Goal: Task Accomplishment & Management: Use online tool/utility

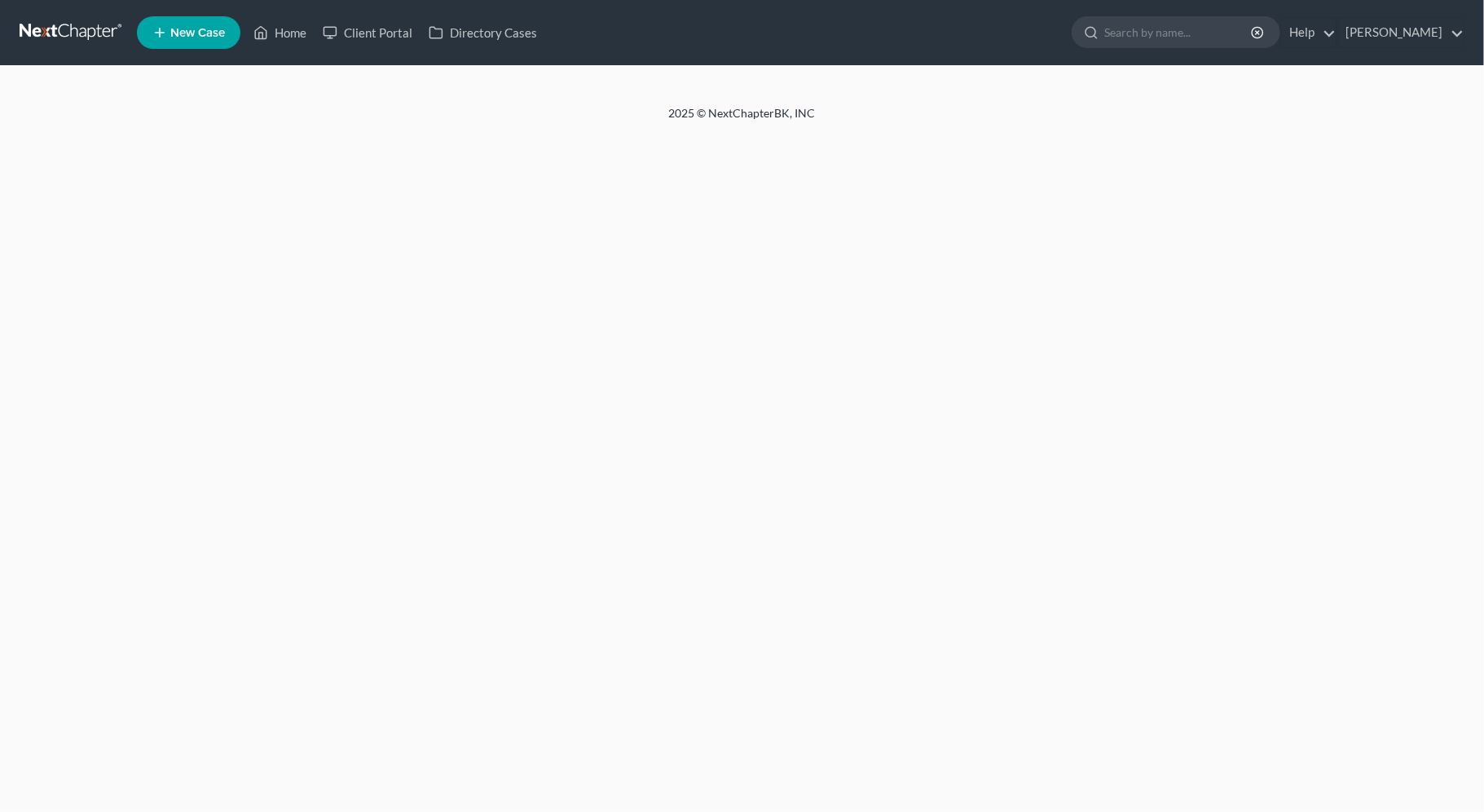
select select "0"
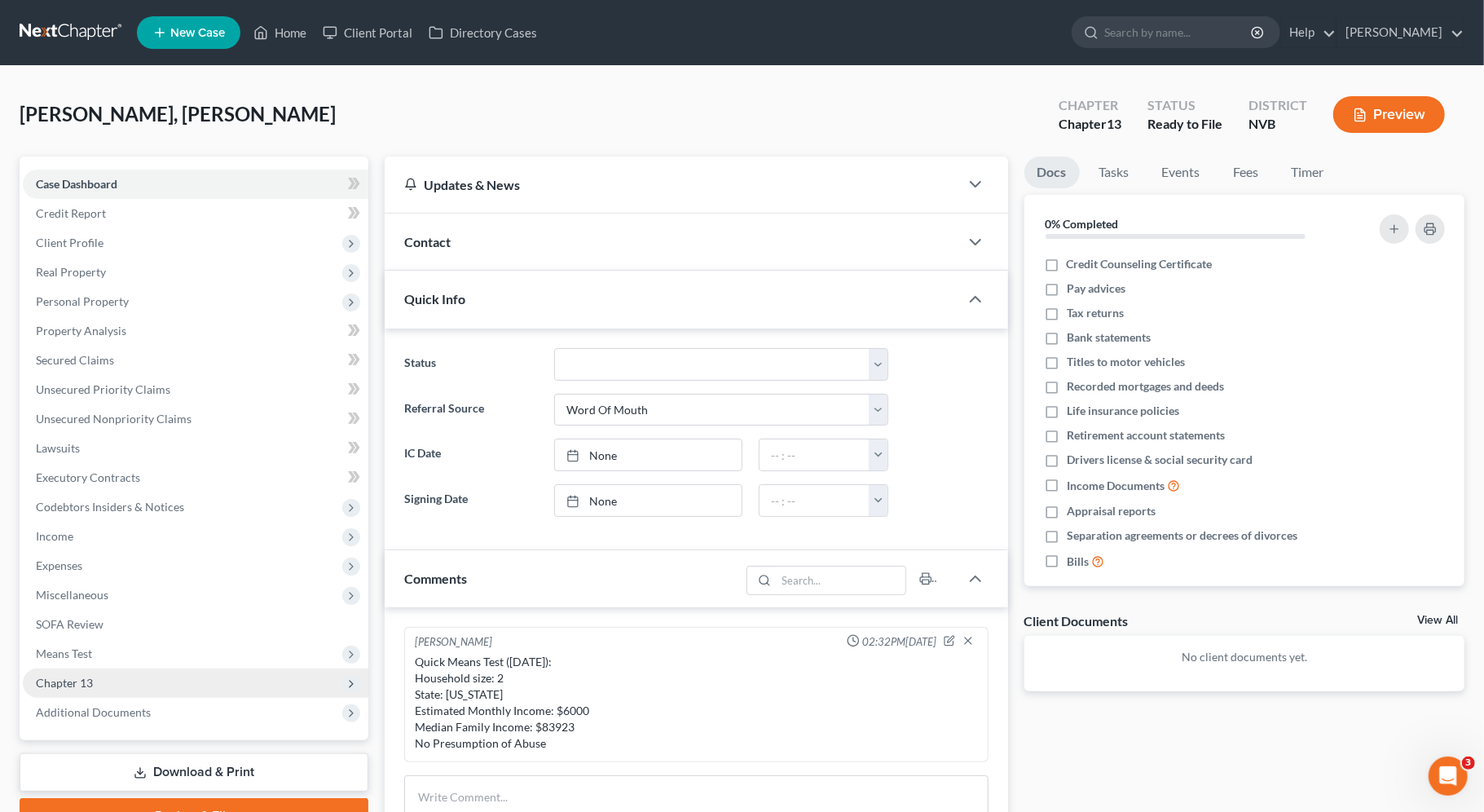
click at [136, 679] on span "Chapter 13" at bounding box center [195, 683] width 345 height 30
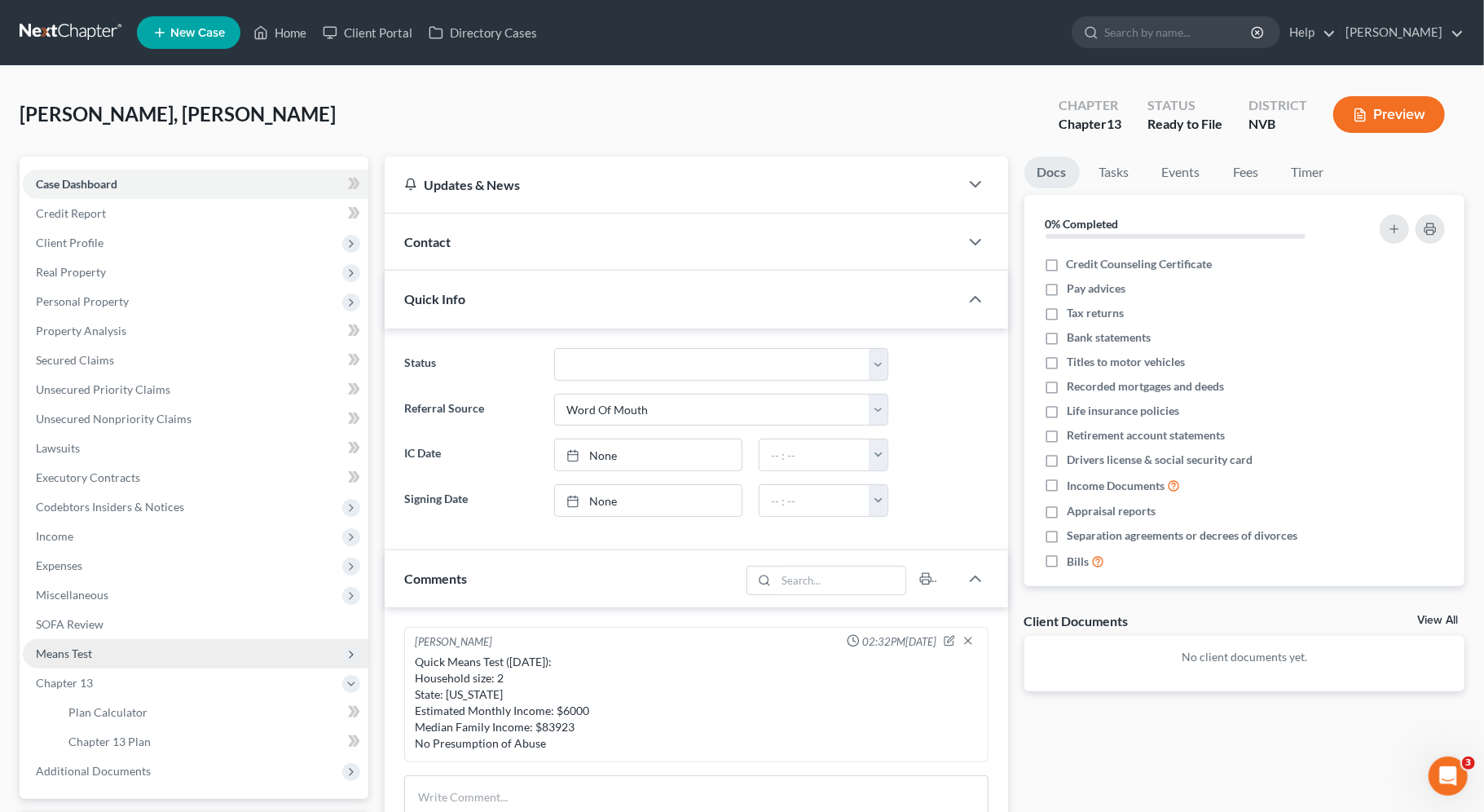
click at [156, 656] on span "Means Test" at bounding box center [195, 654] width 345 height 30
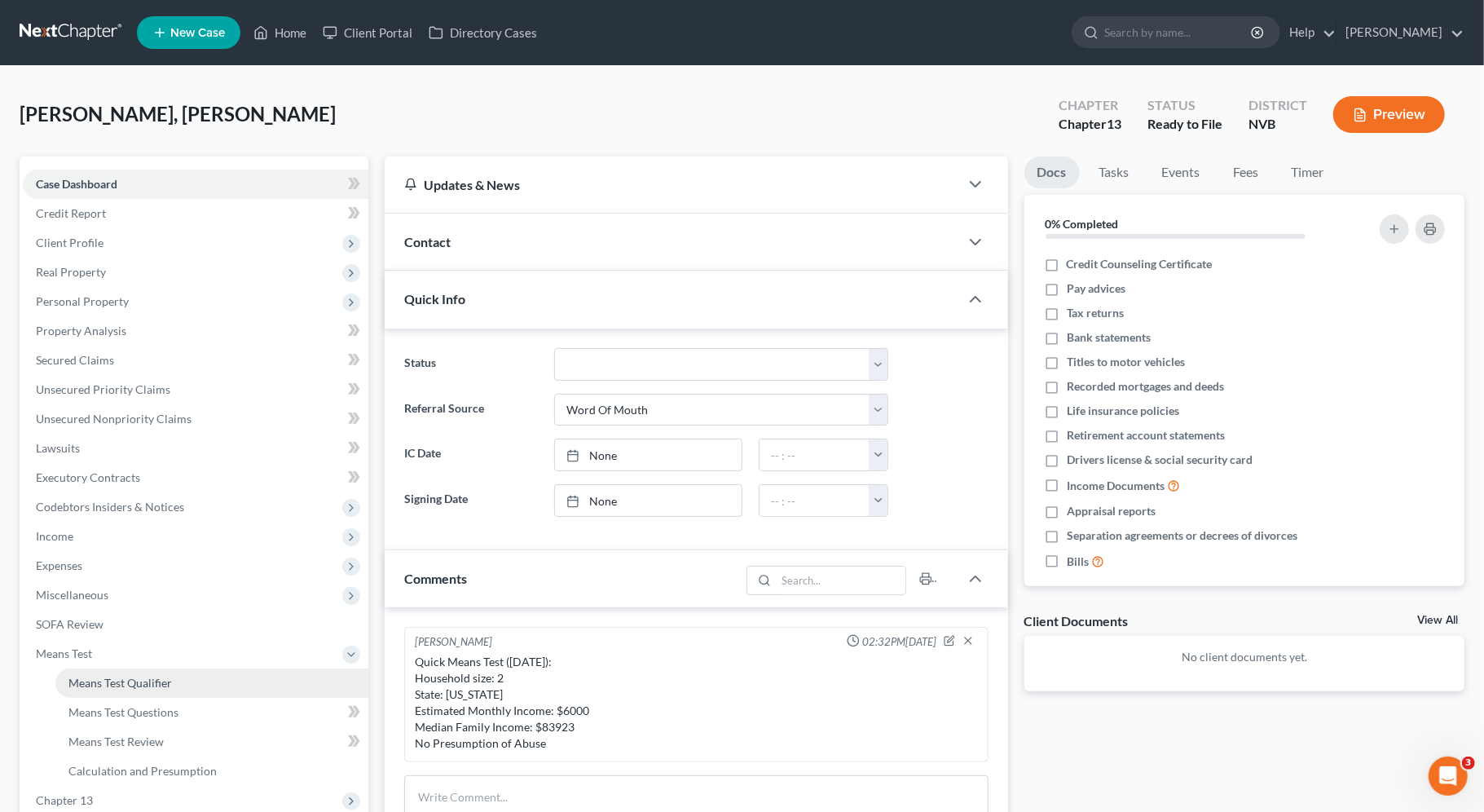
click at [178, 686] on link "Means Test Qualifier" at bounding box center [212, 683] width 313 height 30
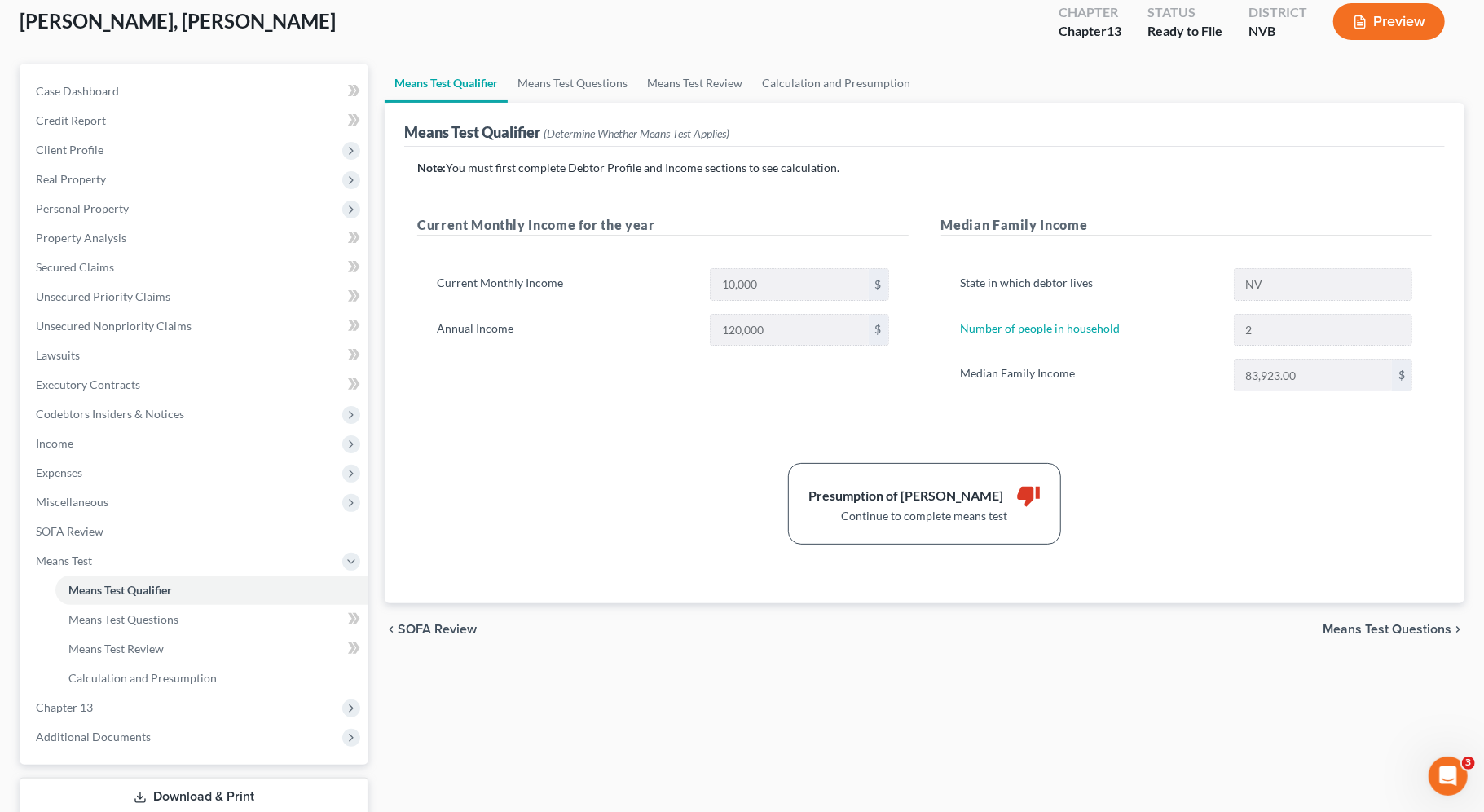
scroll to position [101, 0]
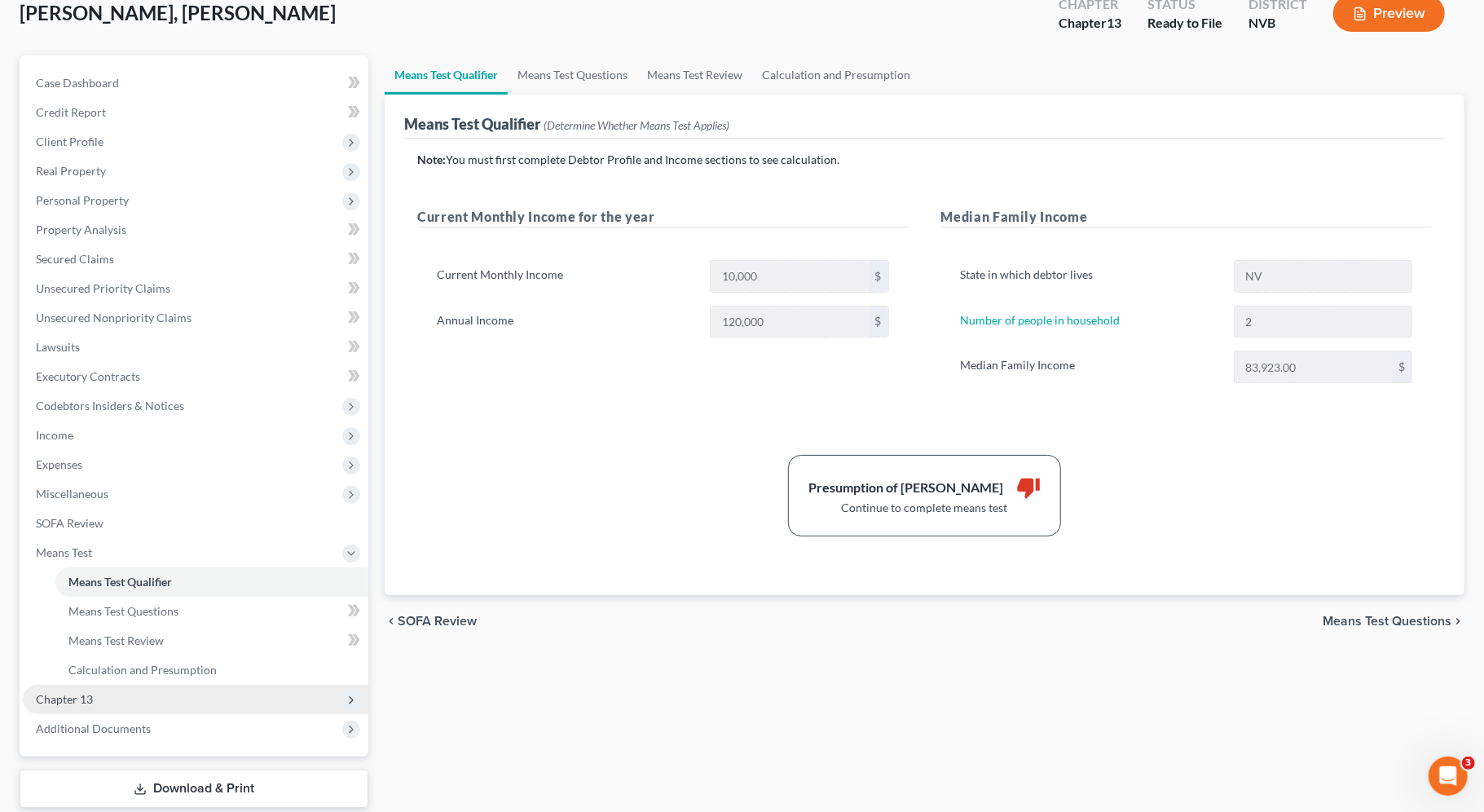
click at [190, 700] on span "Chapter 13" at bounding box center [195, 699] width 345 height 30
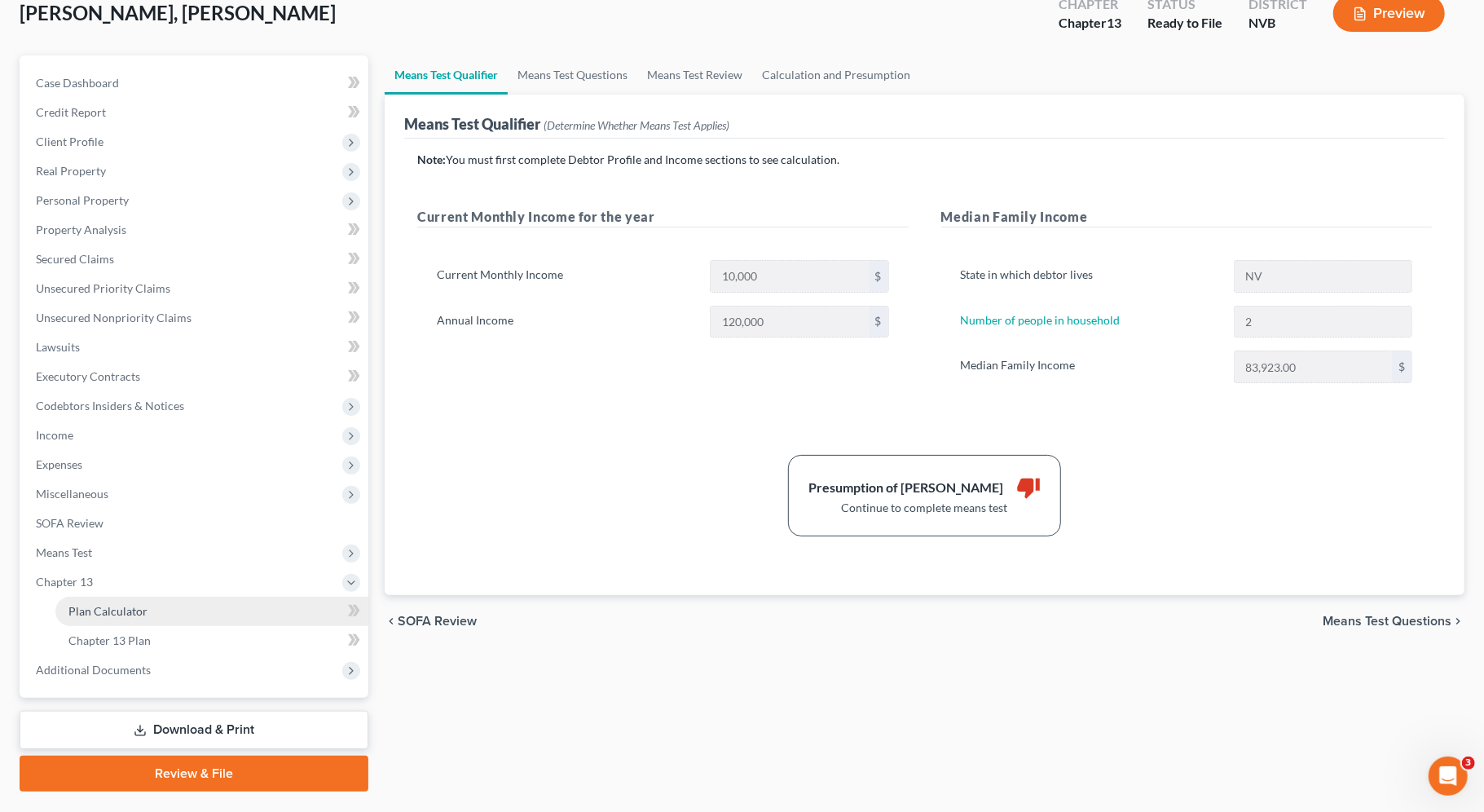
click at [202, 611] on link "Plan Calculator" at bounding box center [212, 611] width 313 height 30
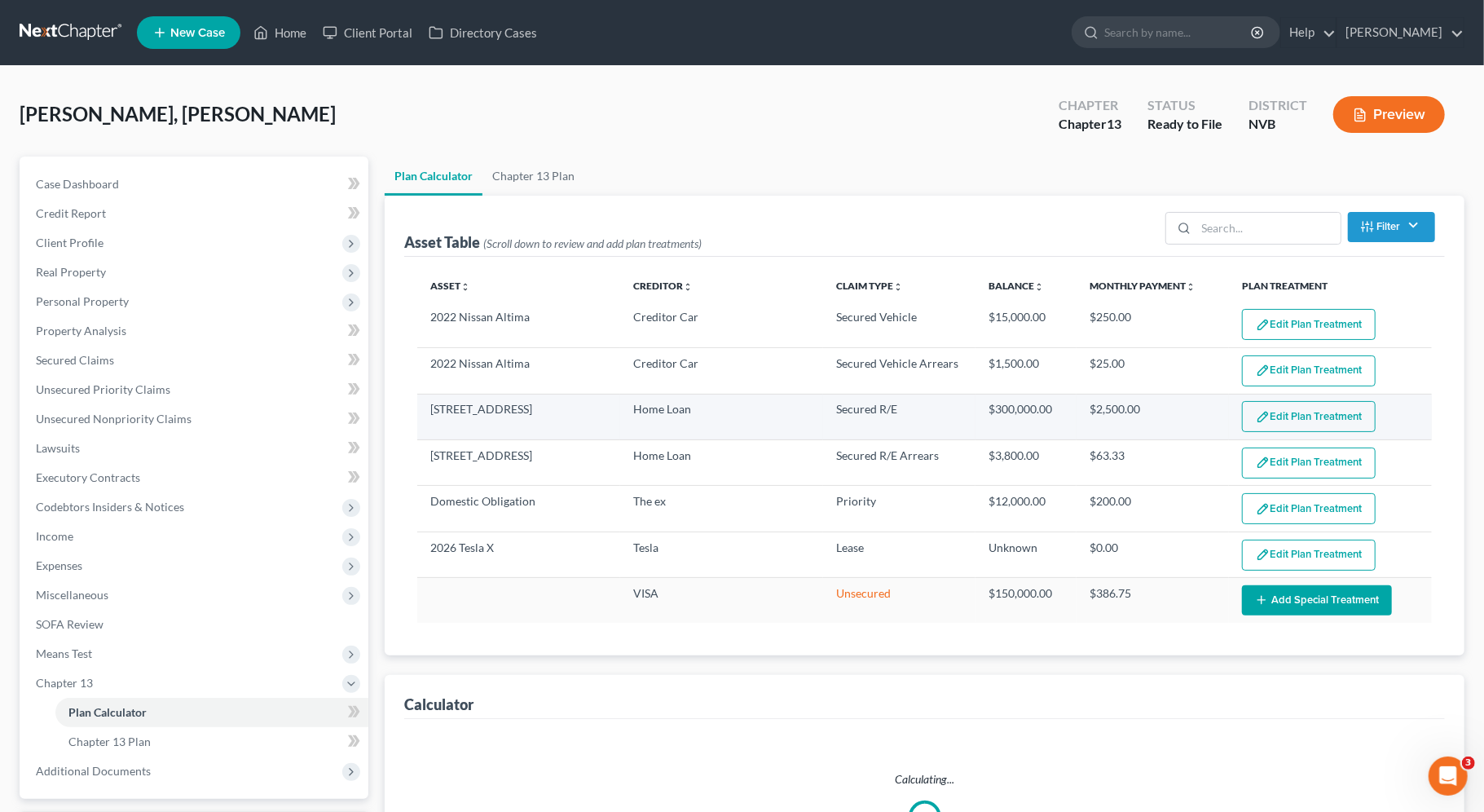
select select "59"
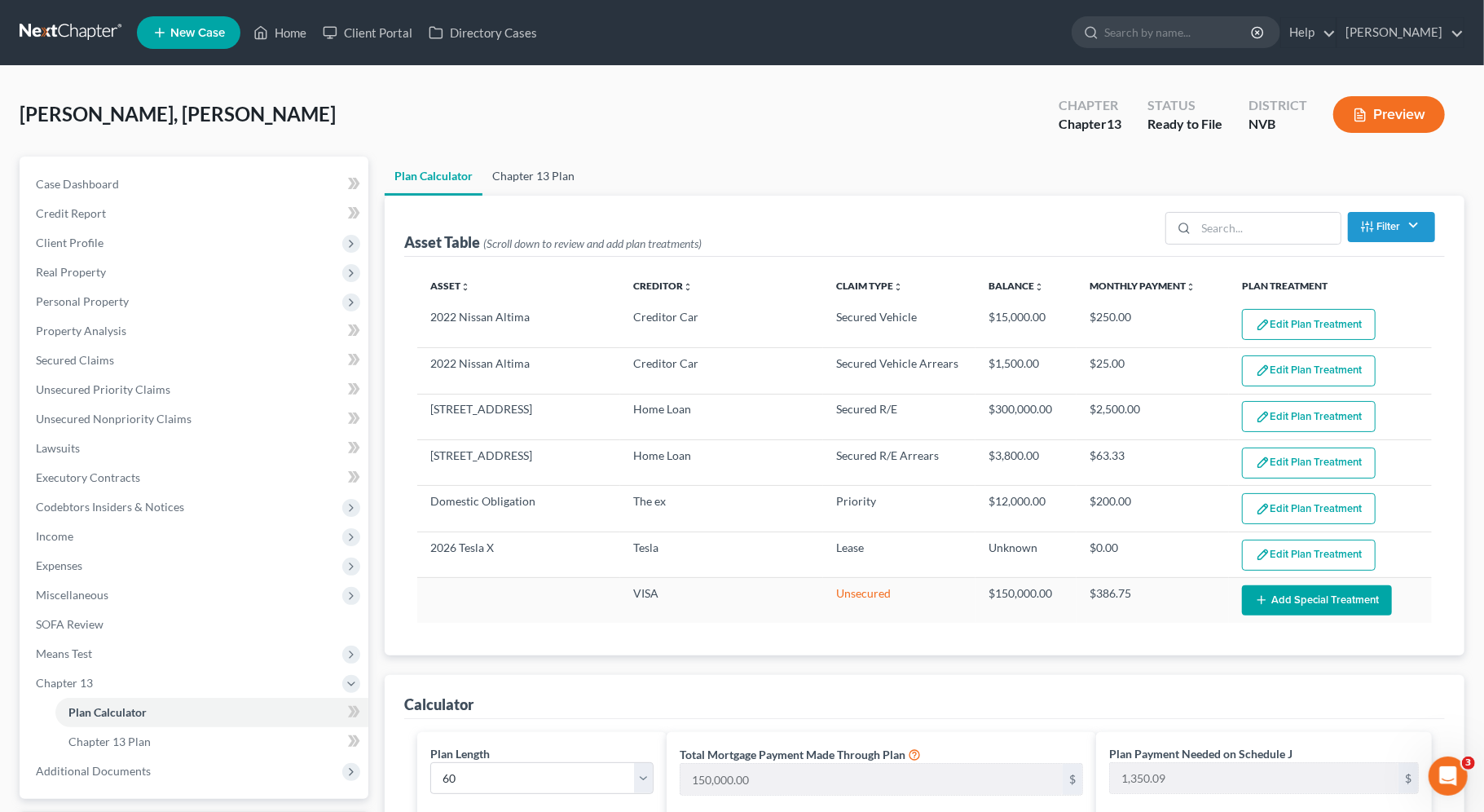
click at [532, 170] on link "Chapter 13 Plan" at bounding box center [533, 175] width 102 height 39
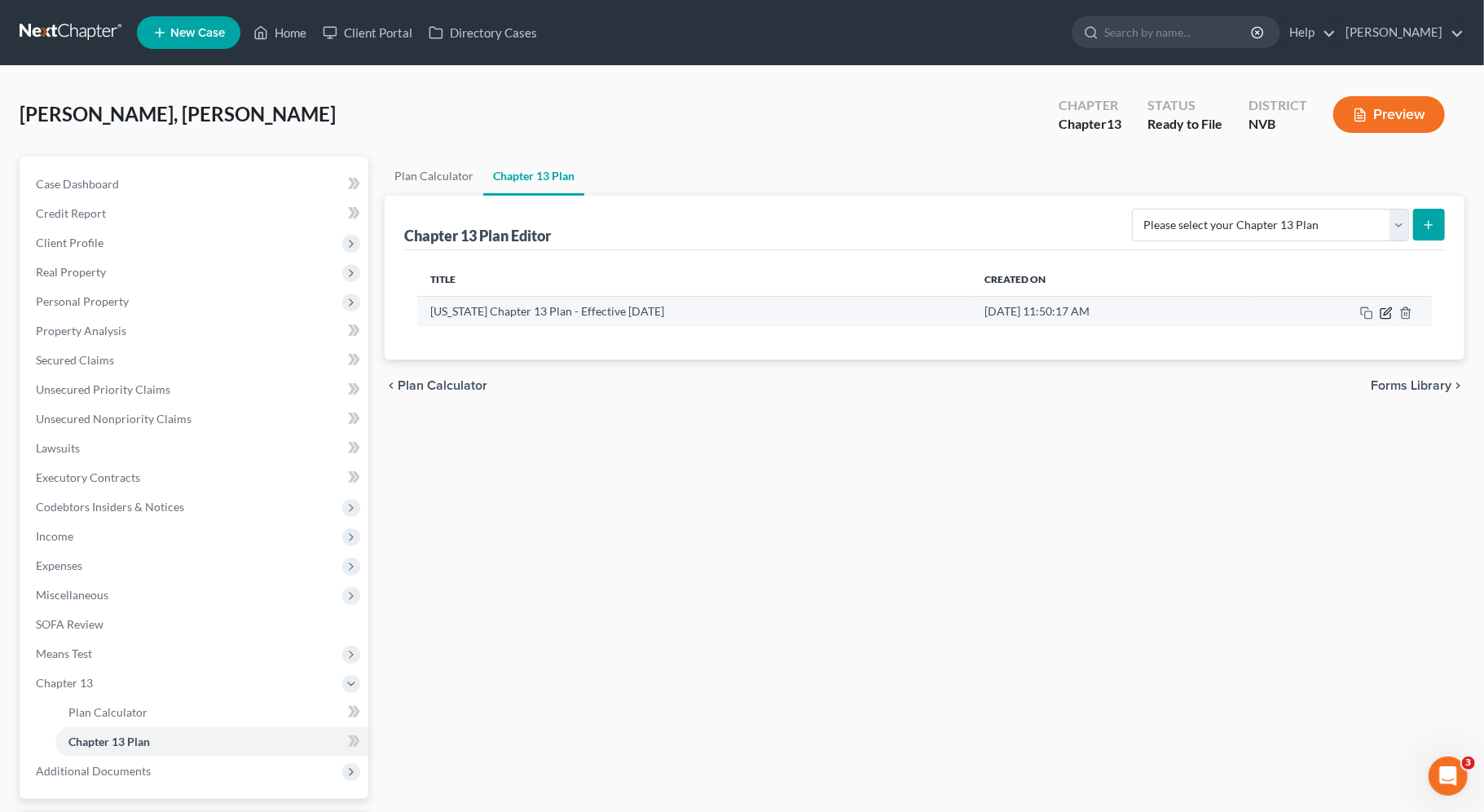
click at [1387, 316] on icon "button" at bounding box center [1386, 312] width 13 height 13
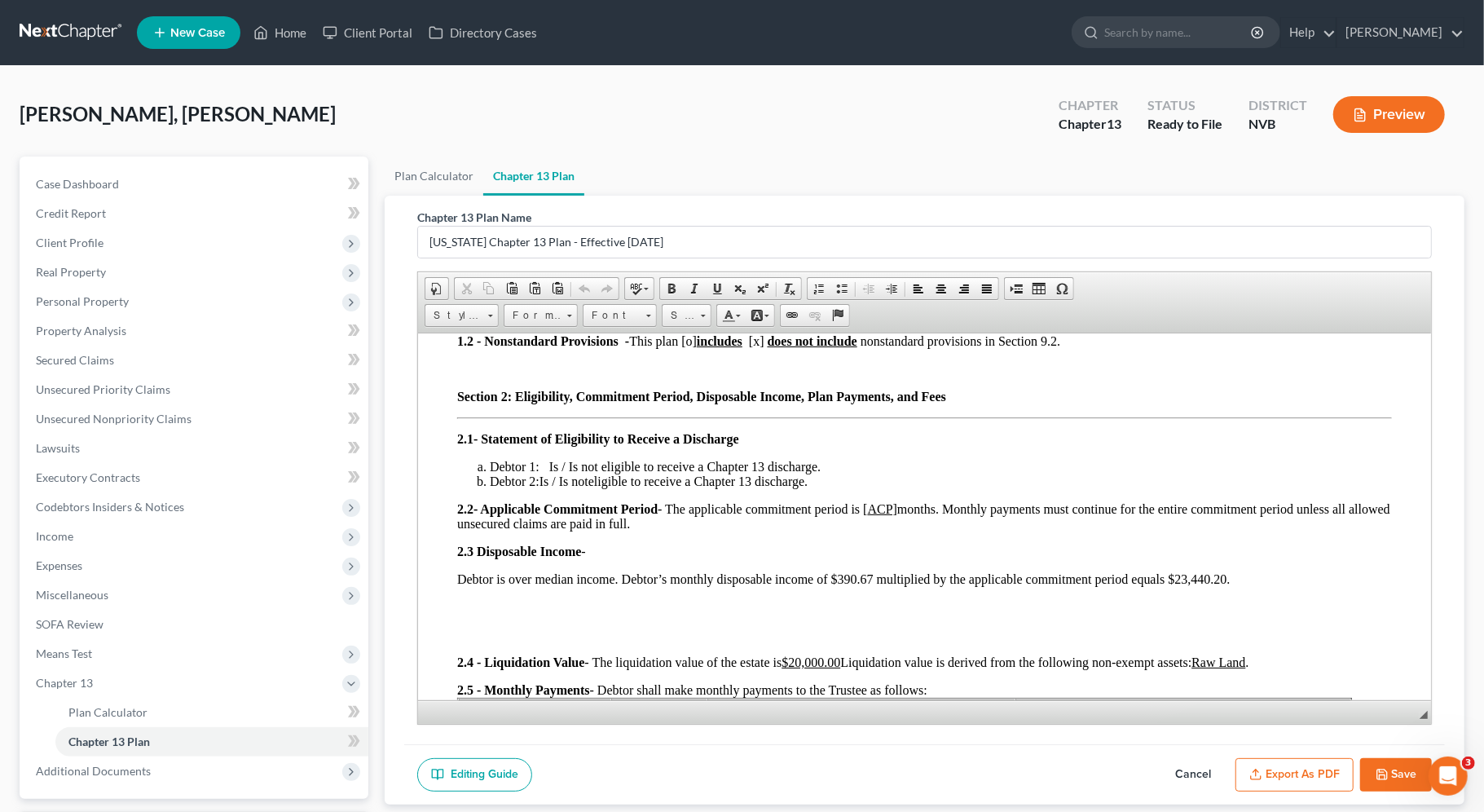
scroll to position [376, 0]
click at [435, 181] on link "Plan Calculator" at bounding box center [434, 175] width 99 height 39
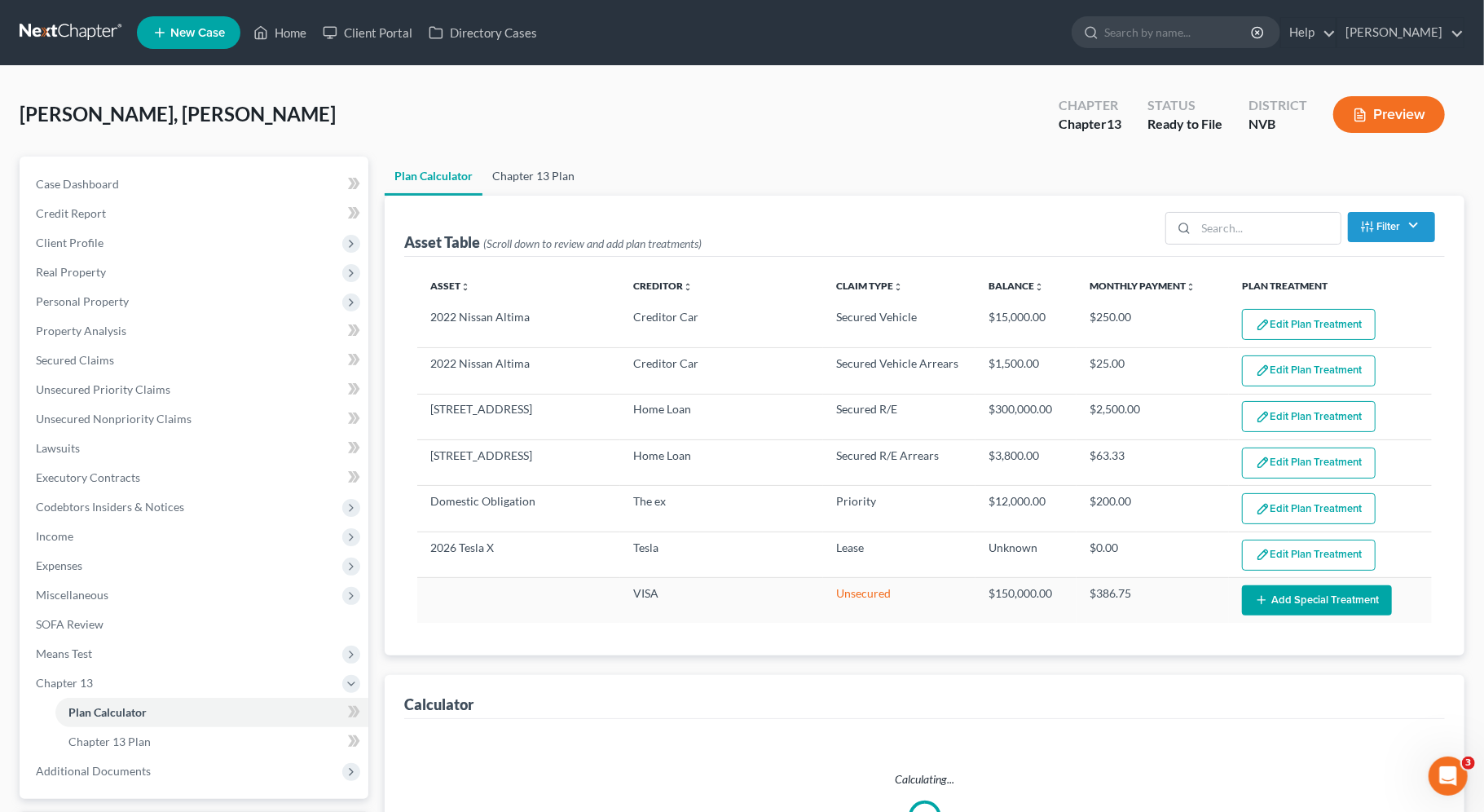
click at [508, 173] on link "Chapter 13 Plan" at bounding box center [533, 175] width 102 height 39
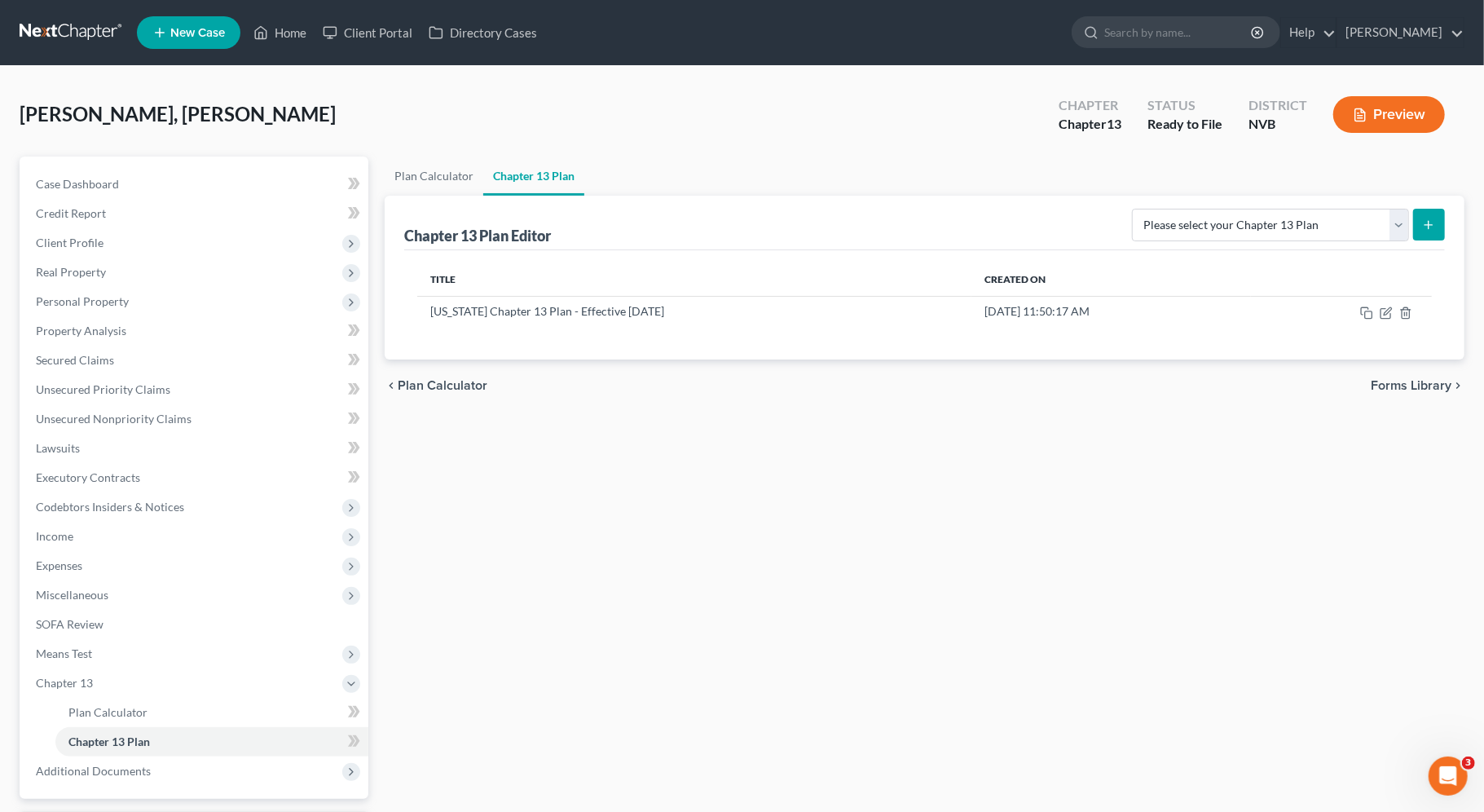
click at [1431, 226] on icon "submit" at bounding box center [1428, 224] width 13 height 13
click at [1356, 224] on select "Please select your Chapter 13 Plan National Form Plan - Official Form 113 [US_S…" at bounding box center [1271, 224] width 277 height 32
select select "1"
click at [1134, 208] on select "Please select your Chapter 13 Plan National Form Plan - Official Form 113 [US_S…" at bounding box center [1271, 224] width 277 height 32
click at [1432, 219] on icon "submit" at bounding box center [1428, 224] width 13 height 13
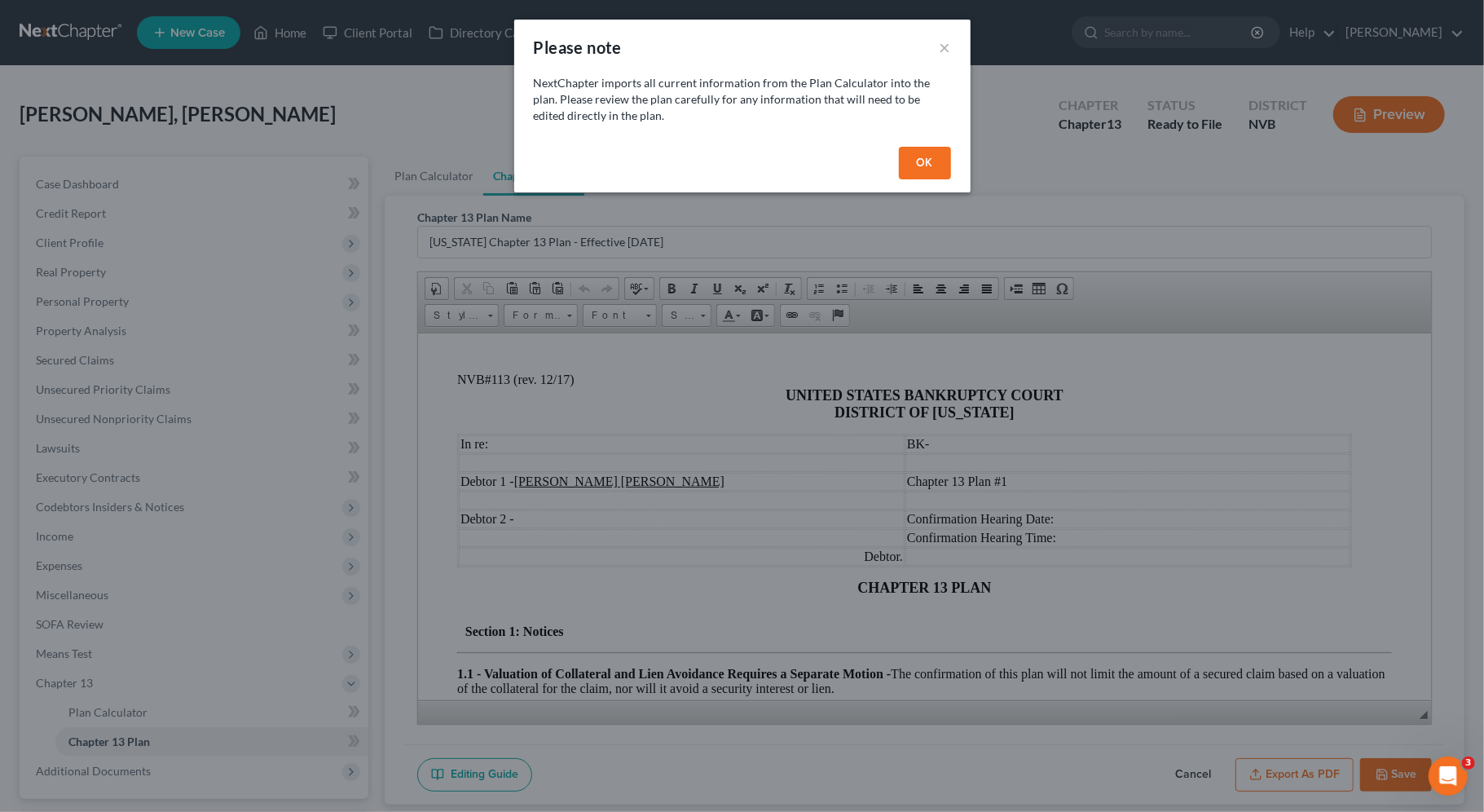
click at [922, 160] on button "OK" at bounding box center [926, 162] width 52 height 32
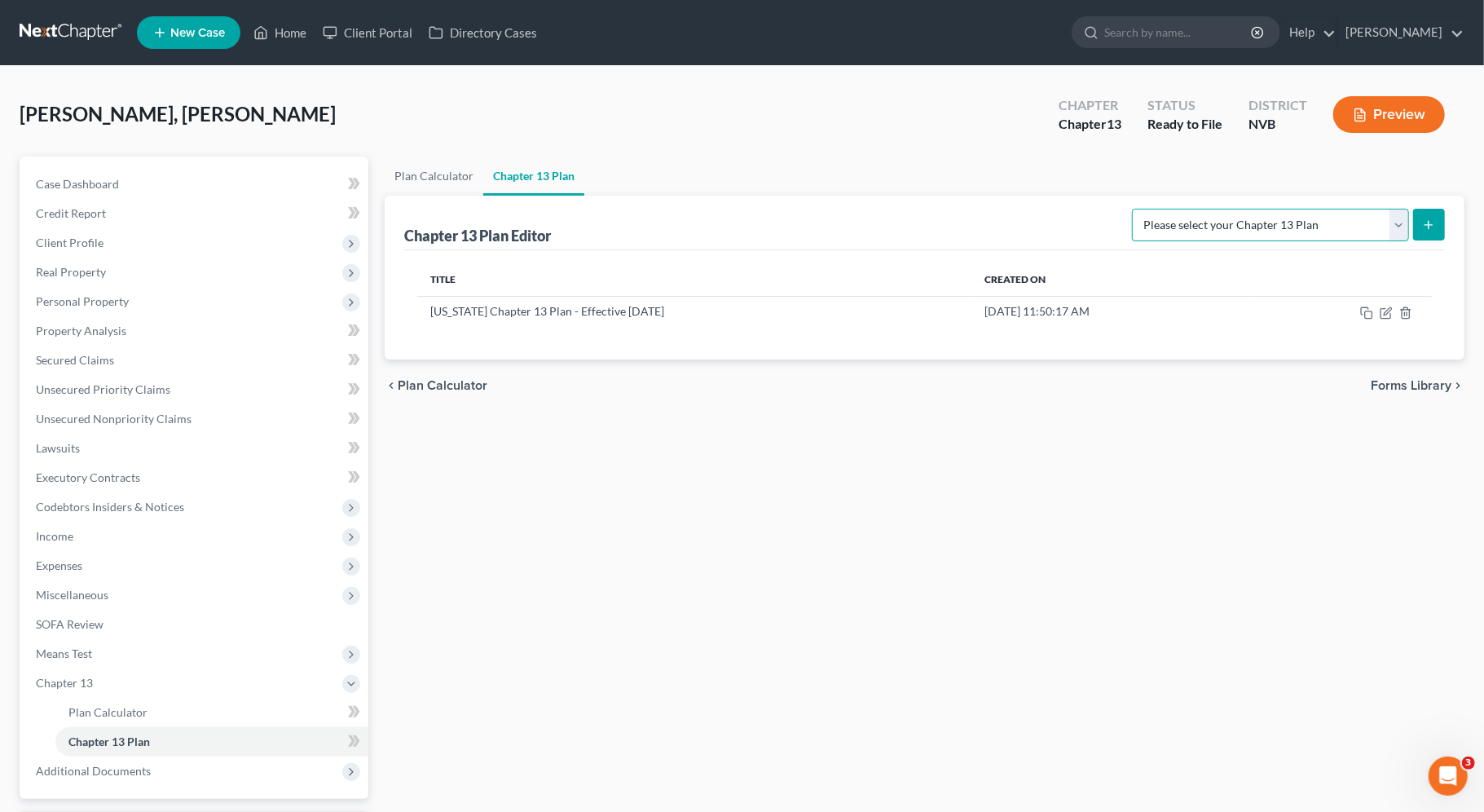
click at [1403, 228] on select "Please select your Chapter 13 Plan National Form Plan - Official Form 113 [US_S…" at bounding box center [1271, 224] width 277 height 32
select select "1"
click at [1134, 208] on select "Please select your Chapter 13 Plan National Form Plan - Official Form 113 [US_S…" at bounding box center [1271, 224] width 277 height 32
click at [1433, 225] on line "submit" at bounding box center [1429, 225] width 7 height 0
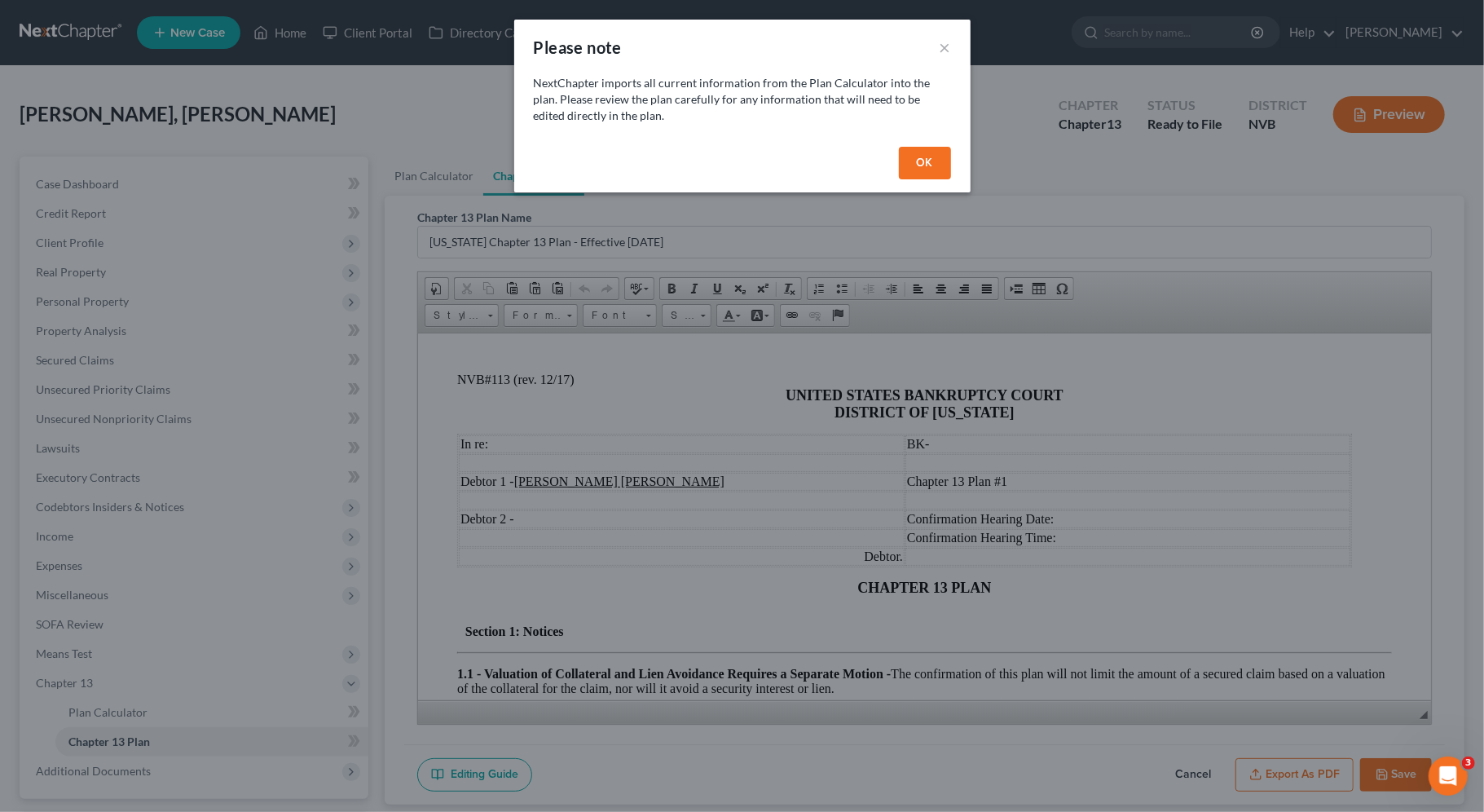
click at [933, 158] on button "OK" at bounding box center [926, 162] width 52 height 32
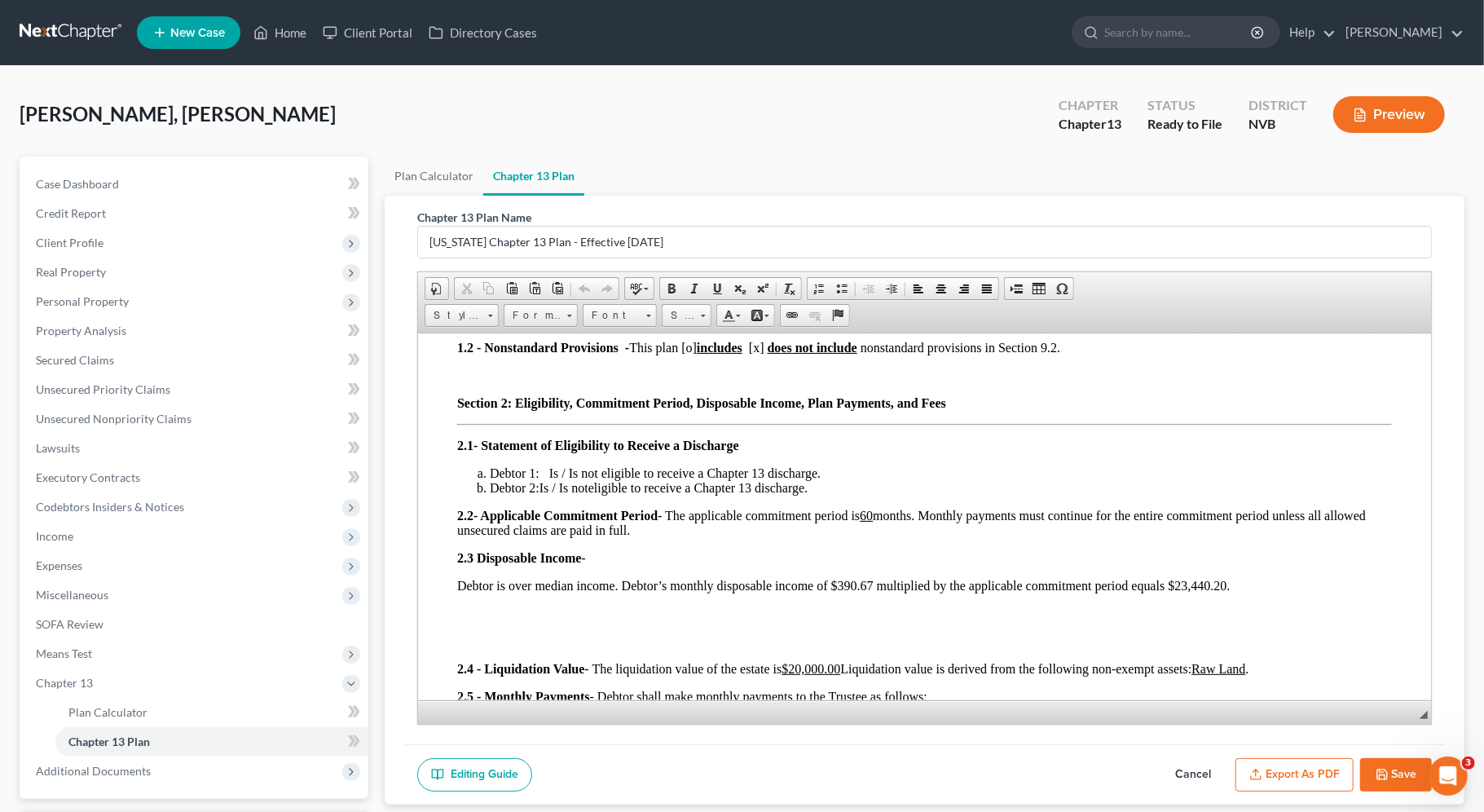
scroll to position [372, 0]
